Goal: Information Seeking & Learning: Learn about a topic

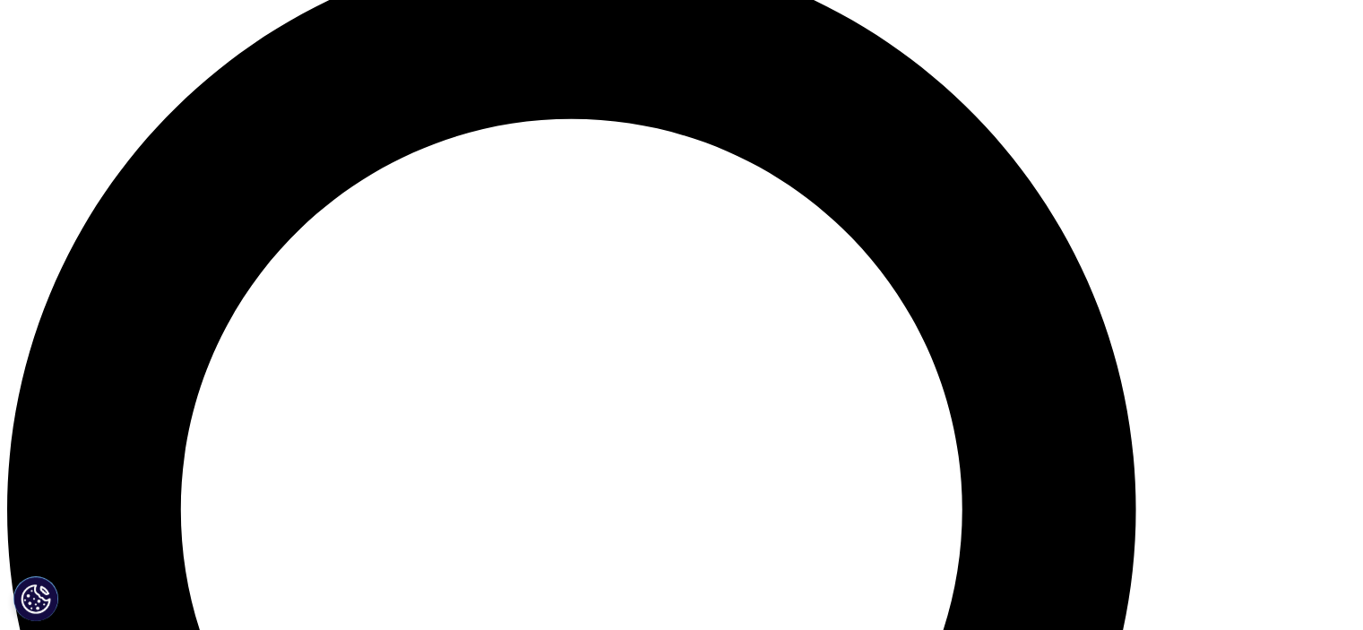
scroll to position [1433, 0]
